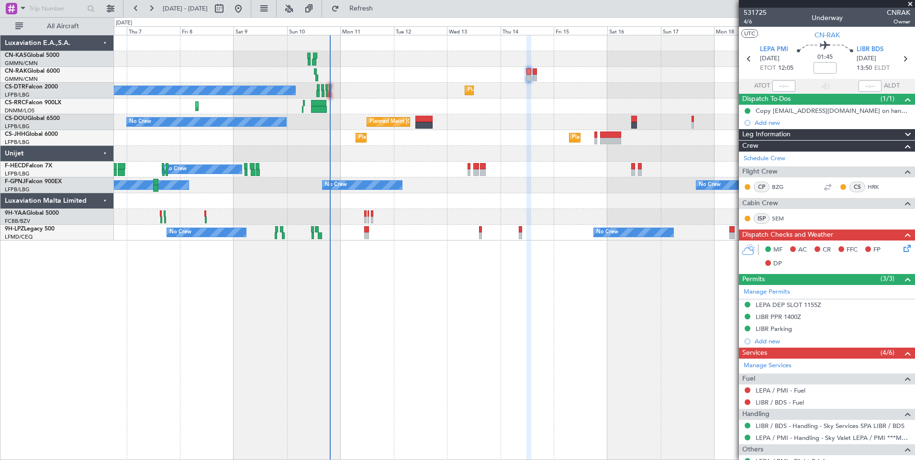
click at [911, 5] on span at bounding box center [910, 4] width 10 height 9
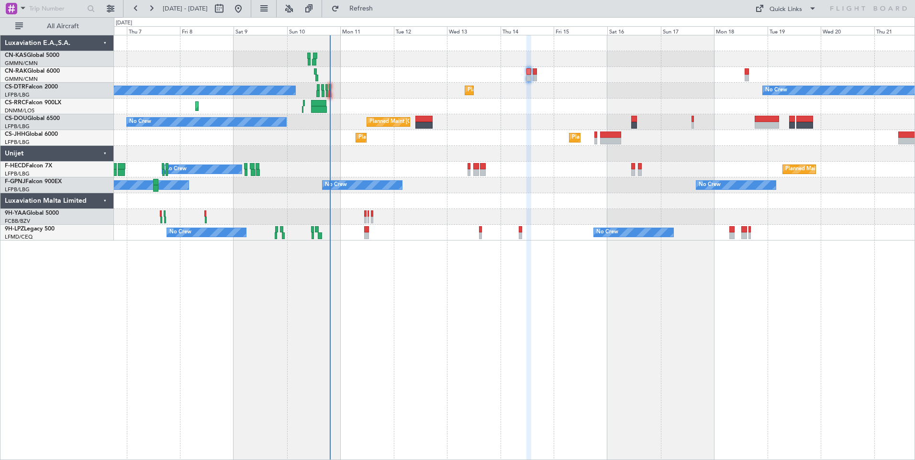
type input "0"
click at [793, 9] on div "Quick Links" at bounding box center [785, 10] width 33 height 10
click at [796, 56] on button "Crew Board" at bounding box center [786, 54] width 72 height 23
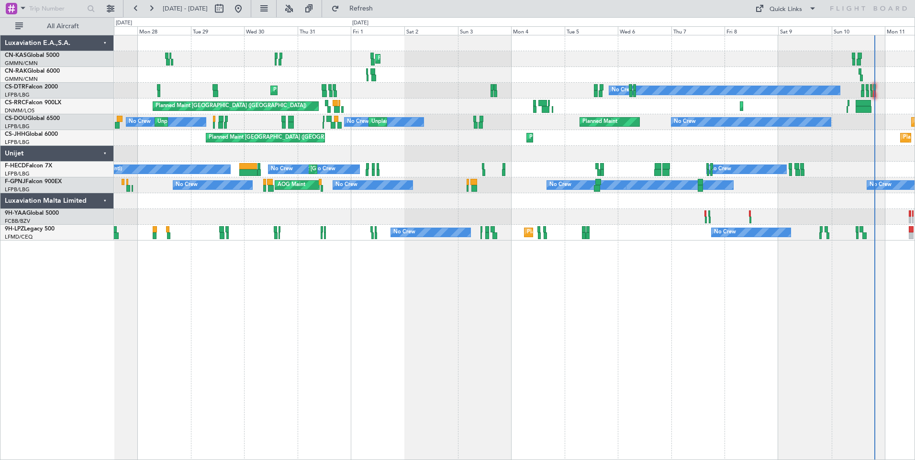
click at [722, 79] on div "Planned Maint Olbia (Costa Smeralda) Planned Maint Sofia No Crew [GEOGRAPHIC_DA…" at bounding box center [514, 137] width 801 height 205
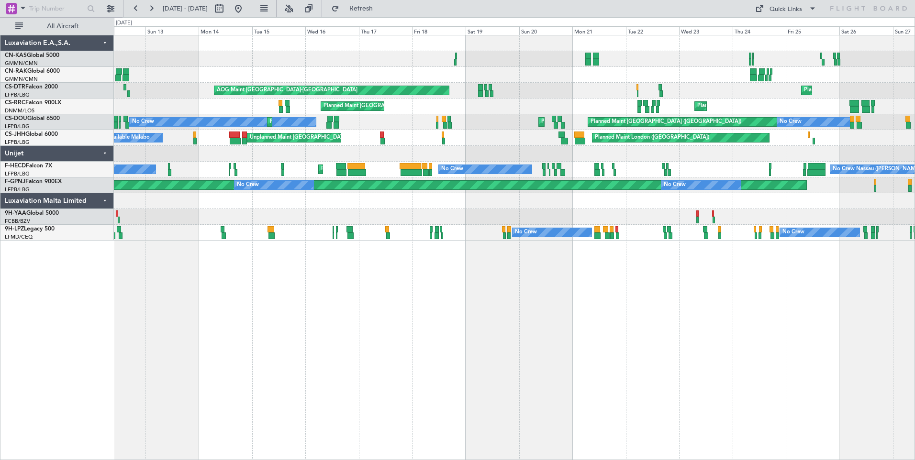
click at [457, 160] on div "AOG Maint [GEOGRAPHIC_DATA]-[GEOGRAPHIC_DATA] Planned Maint [PERSON_NAME] ([GEO…" at bounding box center [514, 137] width 801 height 205
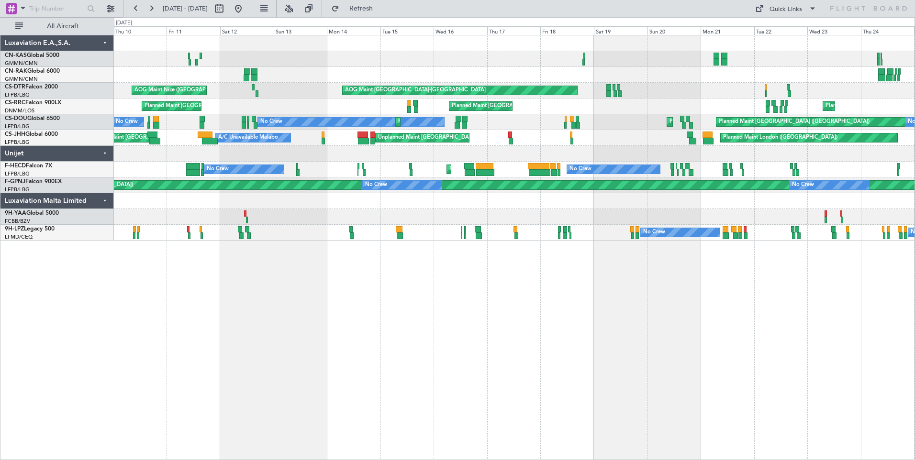
click at [339, 158] on div "AOG Maint [GEOGRAPHIC_DATA]-[GEOGRAPHIC_DATA] [GEOGRAPHIC_DATA] ([GEOGRAPHIC_DA…" at bounding box center [514, 137] width 801 height 205
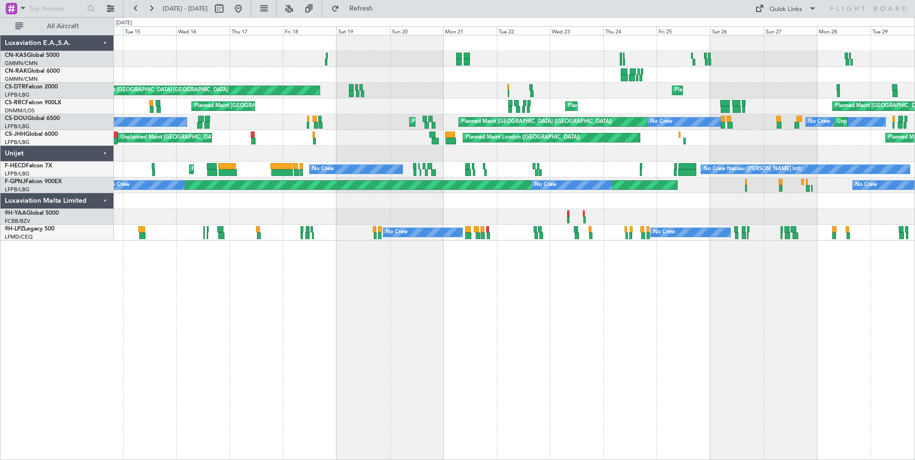
click at [89, 119] on div "Planned Maint Olbia (Costa Smeralda) AOG Maint [GEOGRAPHIC_DATA]-[GEOGRAPHIC_DA…" at bounding box center [457, 238] width 915 height 443
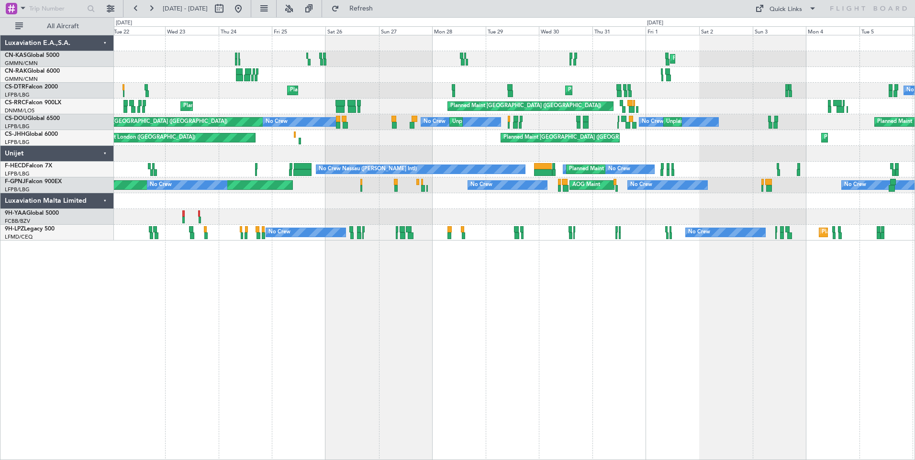
click at [316, 150] on div "Planned Maint Olbia (Costa Smeralda) Planned Maint [PERSON_NAME] ([GEOGRAPHIC_D…" at bounding box center [514, 137] width 801 height 205
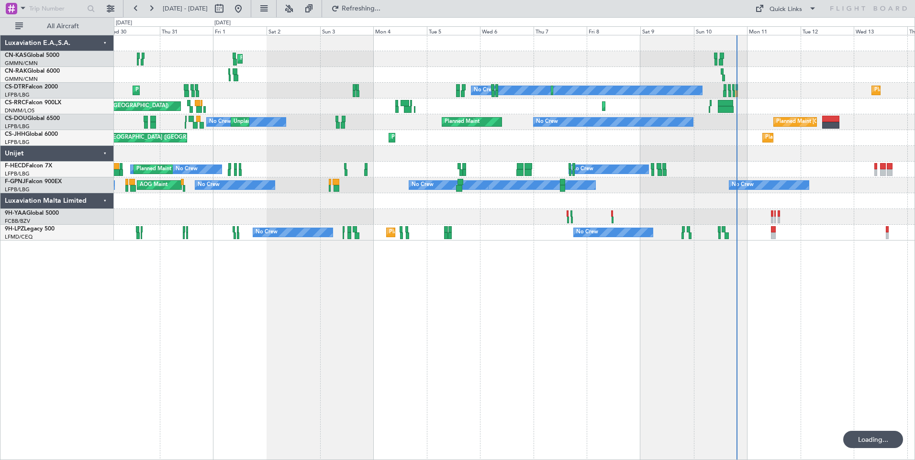
click at [593, 78] on div "Planned Maint Olbia (Costa Smeralda) [GEOGRAPHIC_DATA] ([GEOGRAPHIC_DATA]) No C…" at bounding box center [514, 137] width 801 height 205
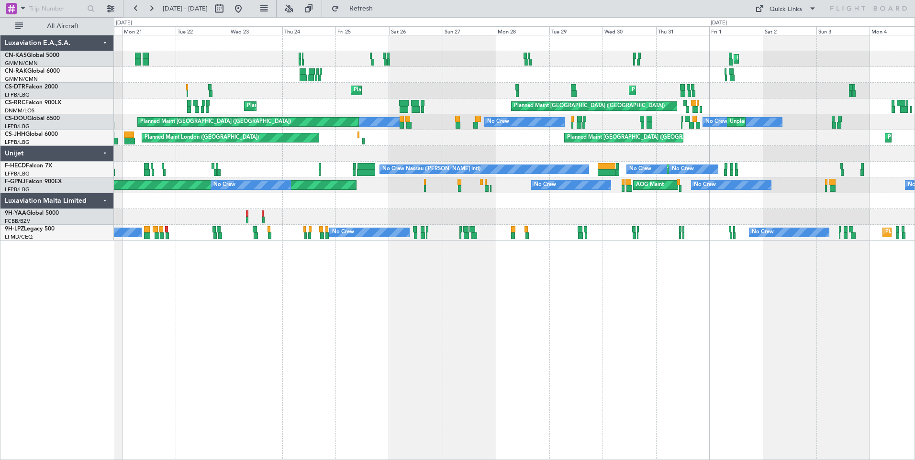
click at [587, 46] on div at bounding box center [514, 43] width 801 height 16
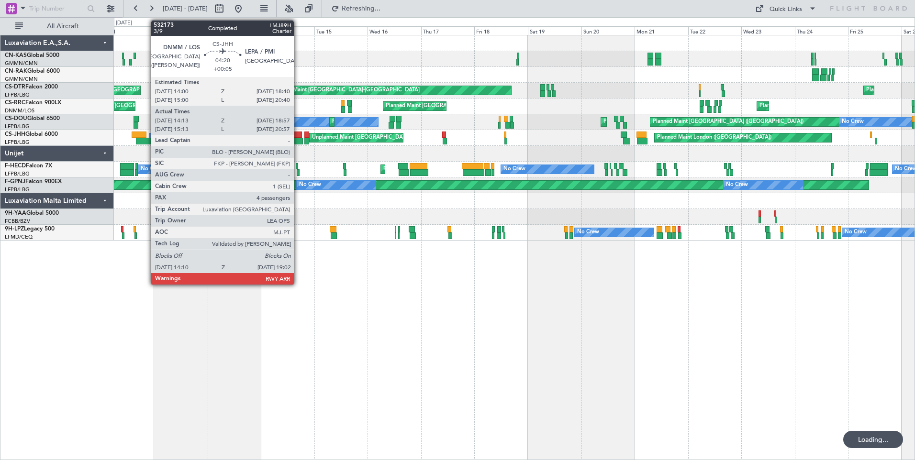
click at [298, 138] on div at bounding box center [297, 141] width 11 height 7
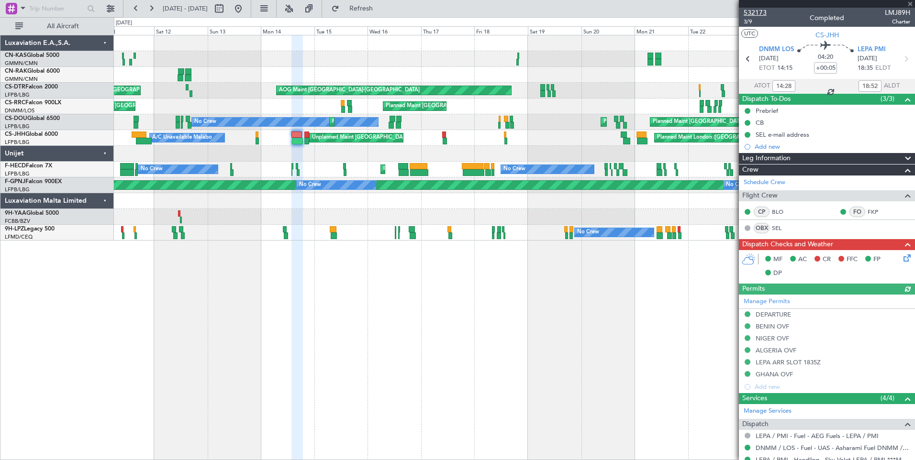
click at [747, 12] on span "532173" at bounding box center [755, 13] width 23 height 10
